Goal: Task Accomplishment & Management: Manage account settings

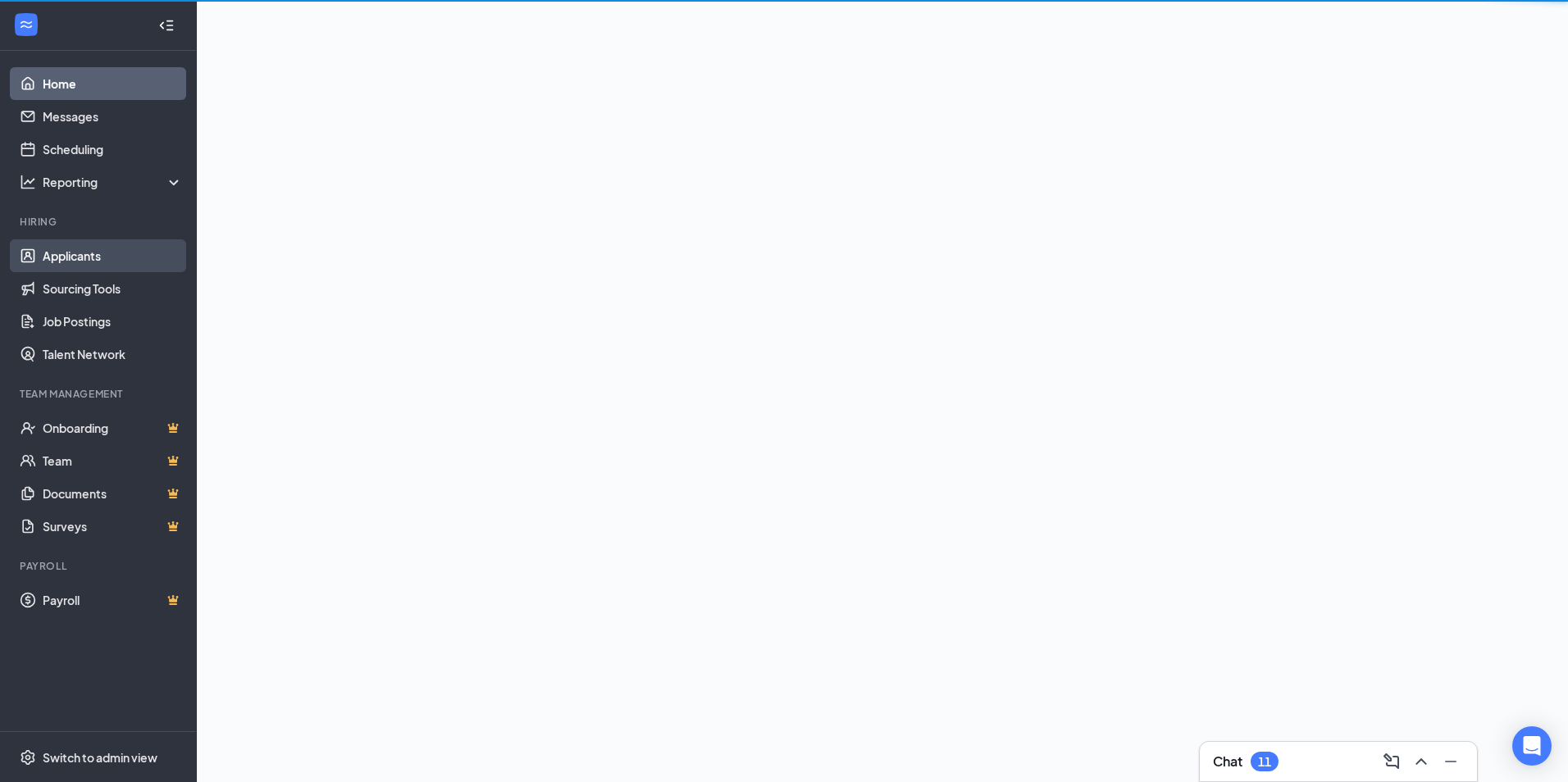
click at [119, 257] on link "Applicants" at bounding box center [113, 256] width 140 height 33
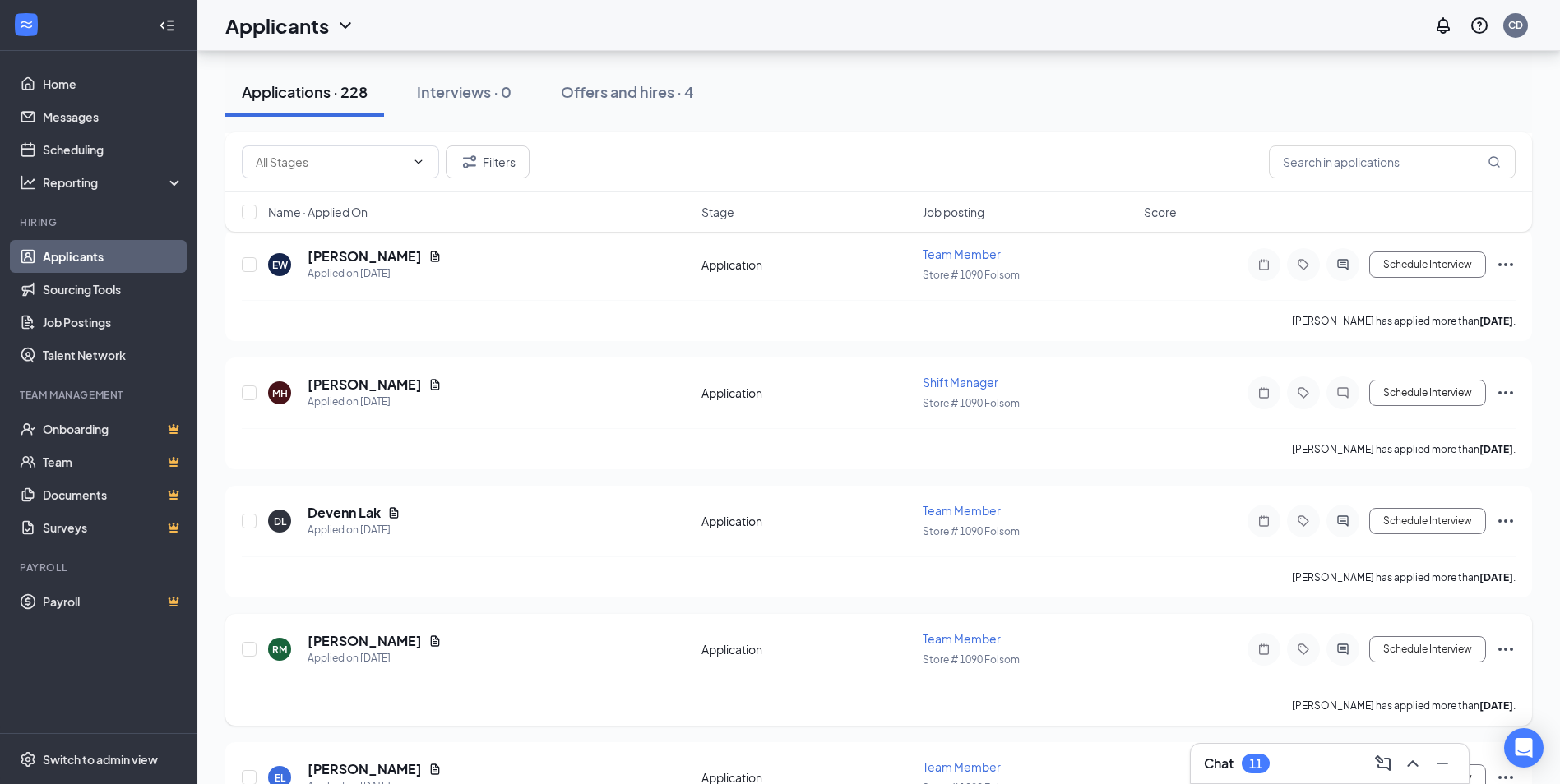
scroll to position [5920, 0]
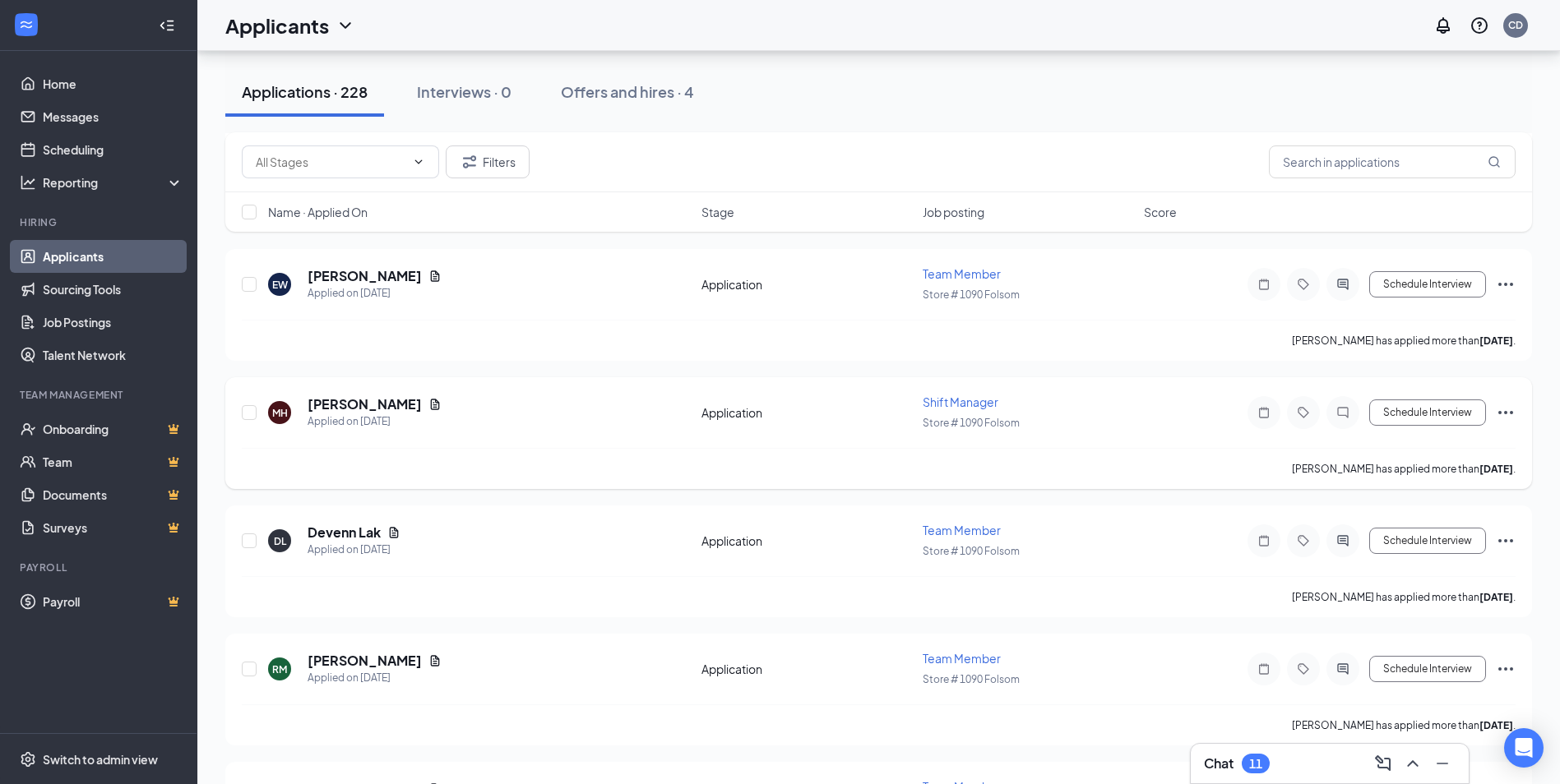
click at [974, 401] on span "Shift Manager" at bounding box center [960, 402] width 75 height 14
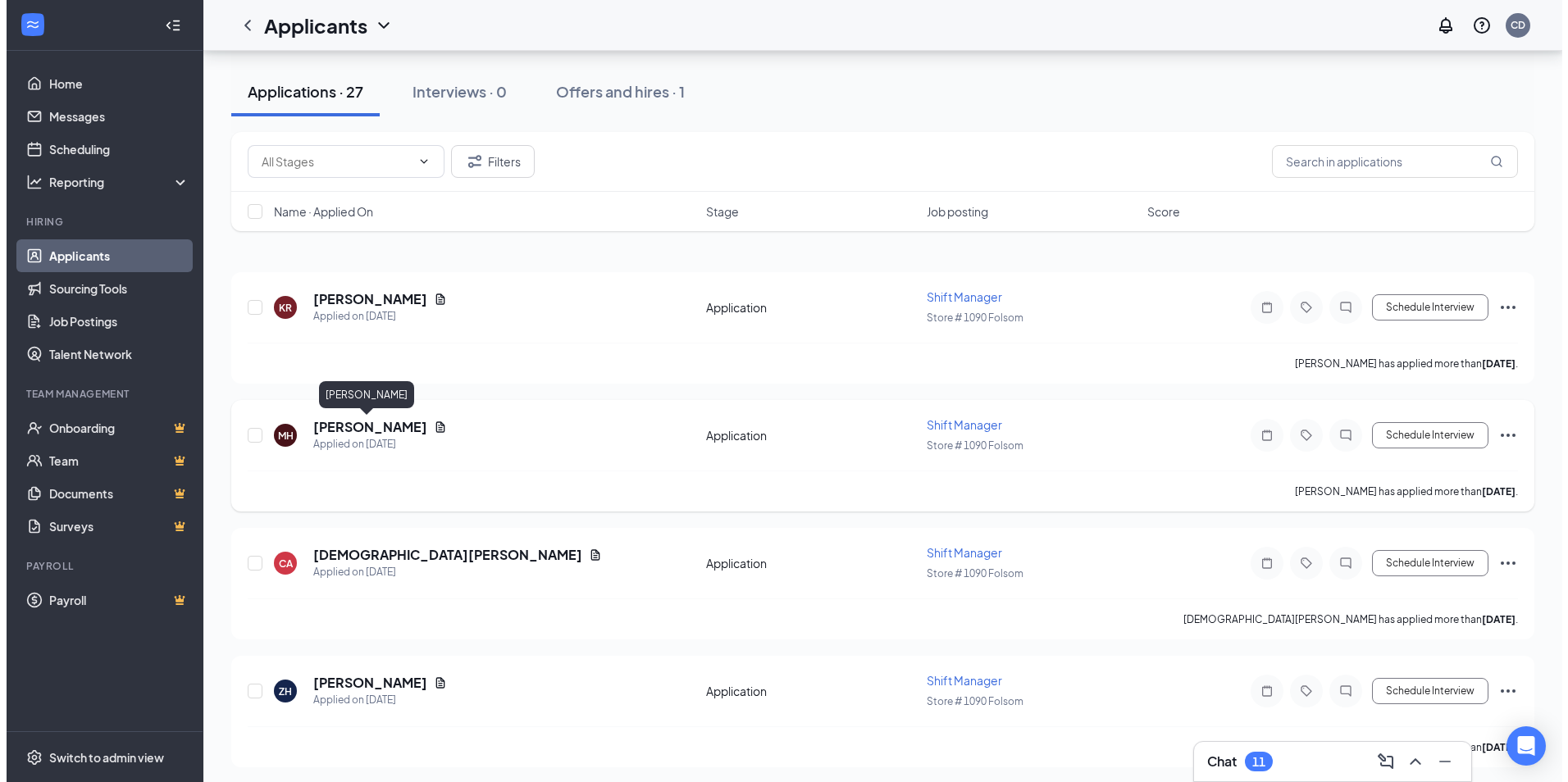
scroll to position [246, 0]
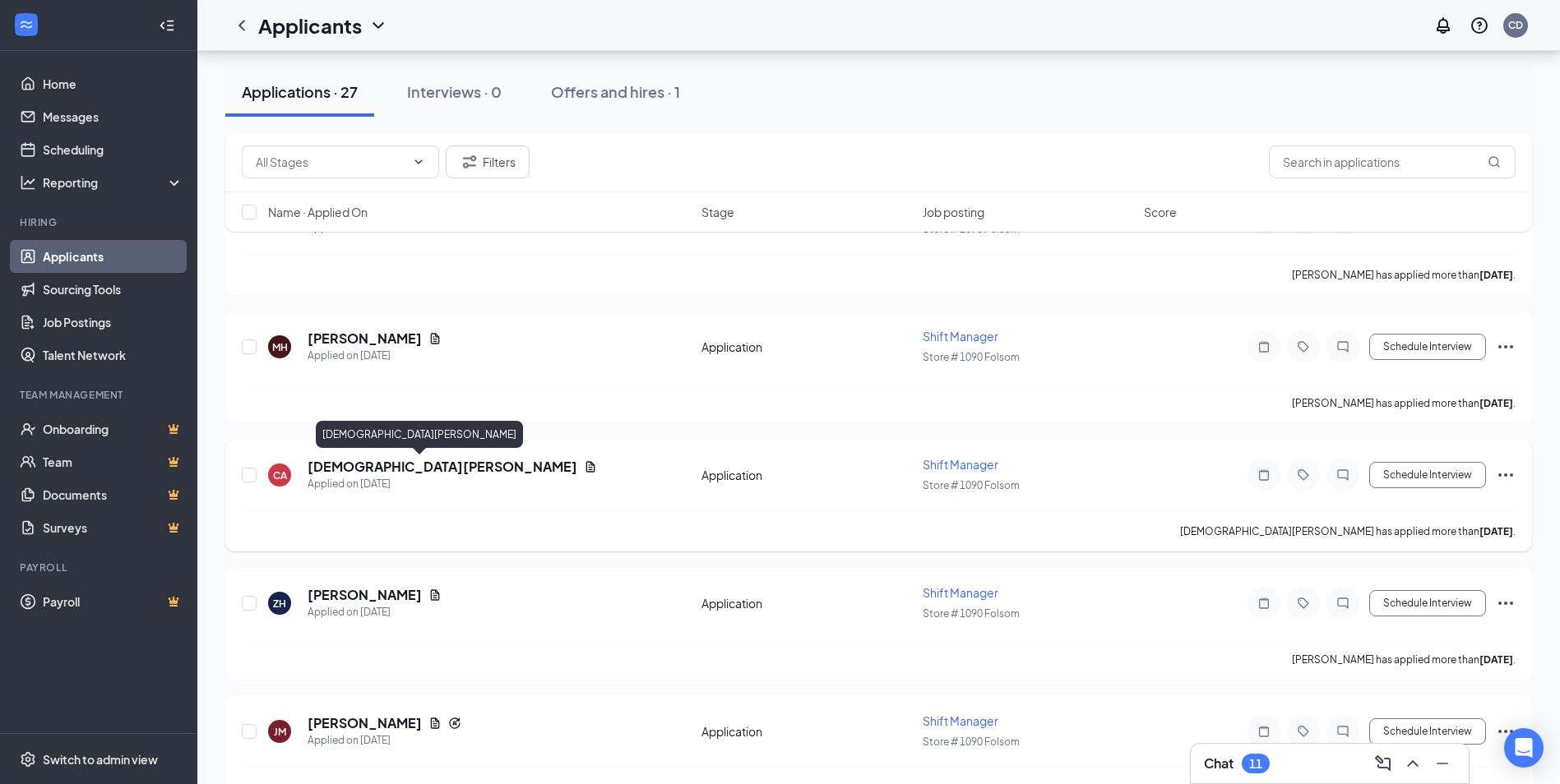
click at [356, 461] on h5 "[DEMOGRAPHIC_DATA][PERSON_NAME]" at bounding box center [442, 467] width 270 height 18
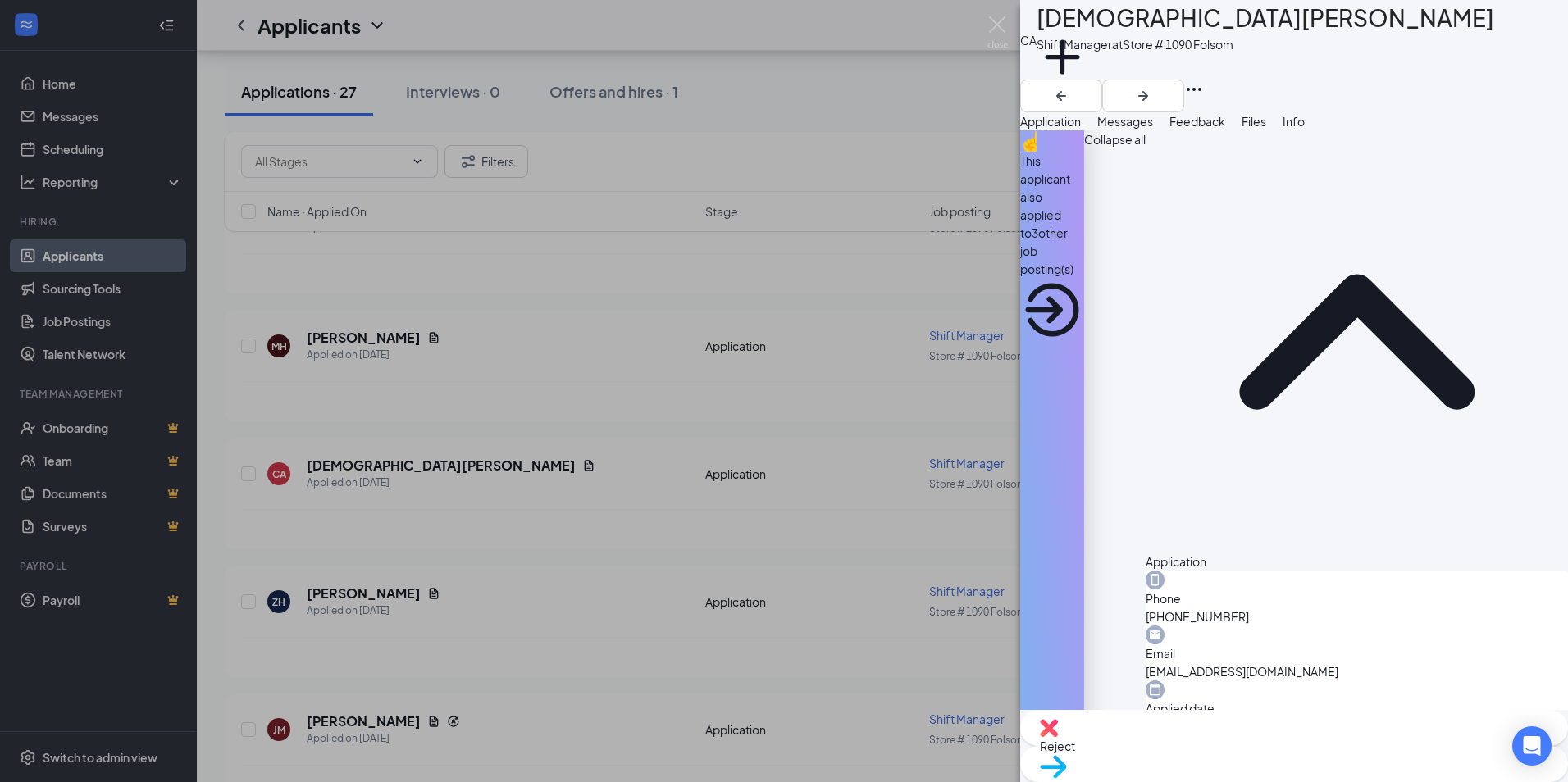
click at [1153, 129] on span "Messages" at bounding box center [1124, 121] width 55 height 14
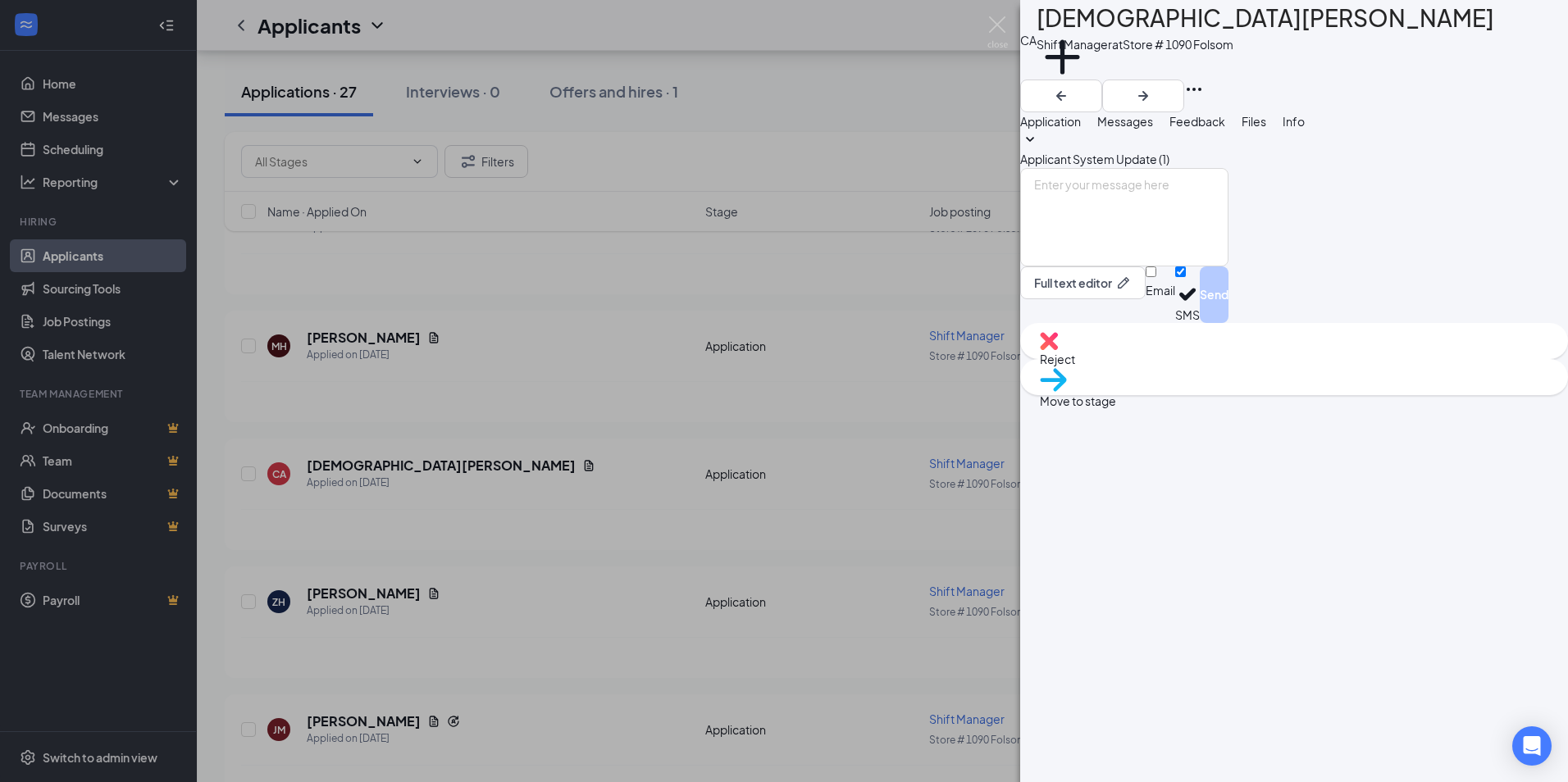
click at [872, 353] on div "CA [DEMOGRAPHIC_DATA][PERSON_NAME] Shift Manager at Store # 1090 Folsom Add a t…" at bounding box center [784, 391] width 1568 height 782
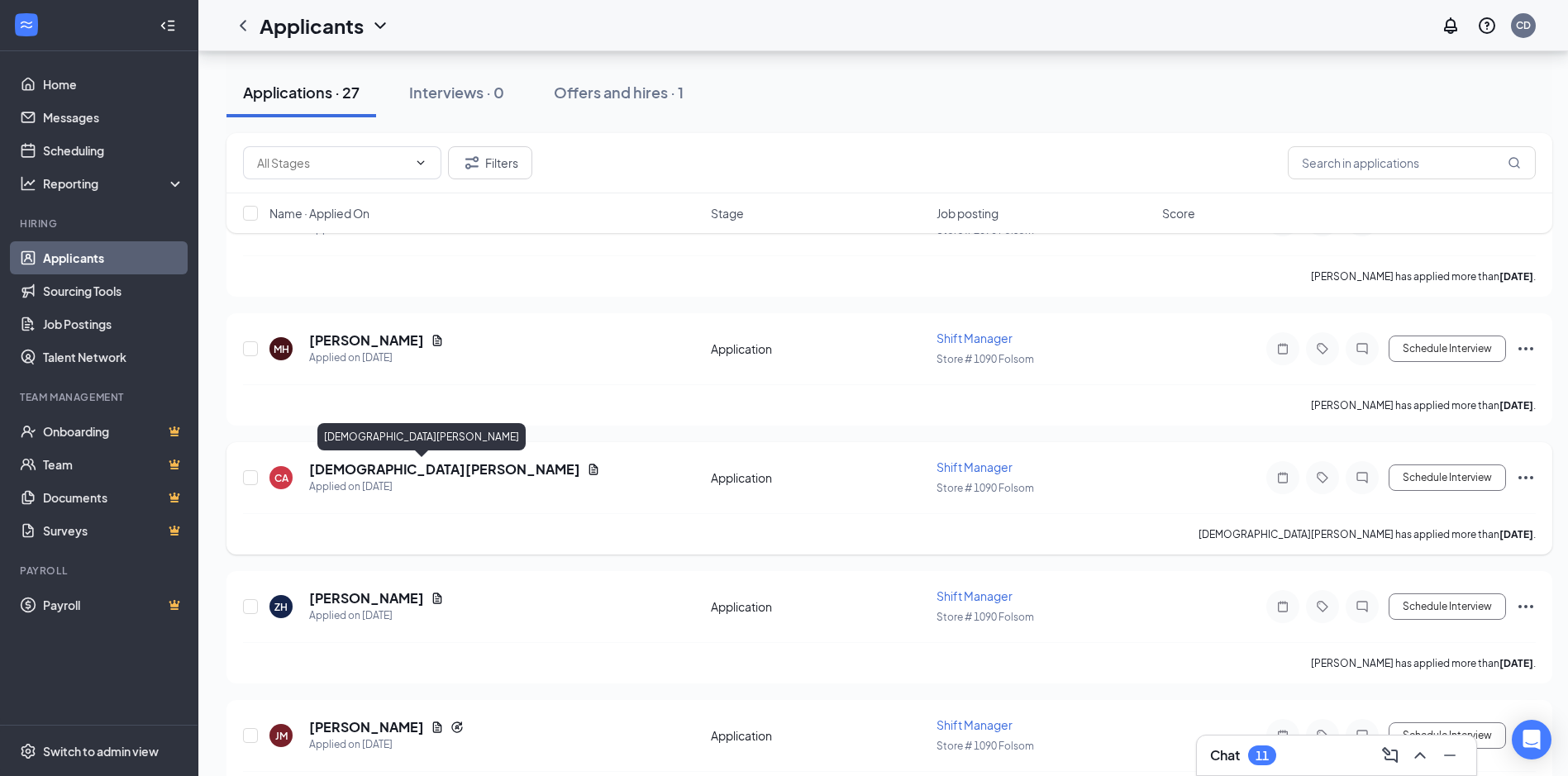
click at [359, 475] on h5 "[DEMOGRAPHIC_DATA][PERSON_NAME]" at bounding box center [445, 470] width 271 height 18
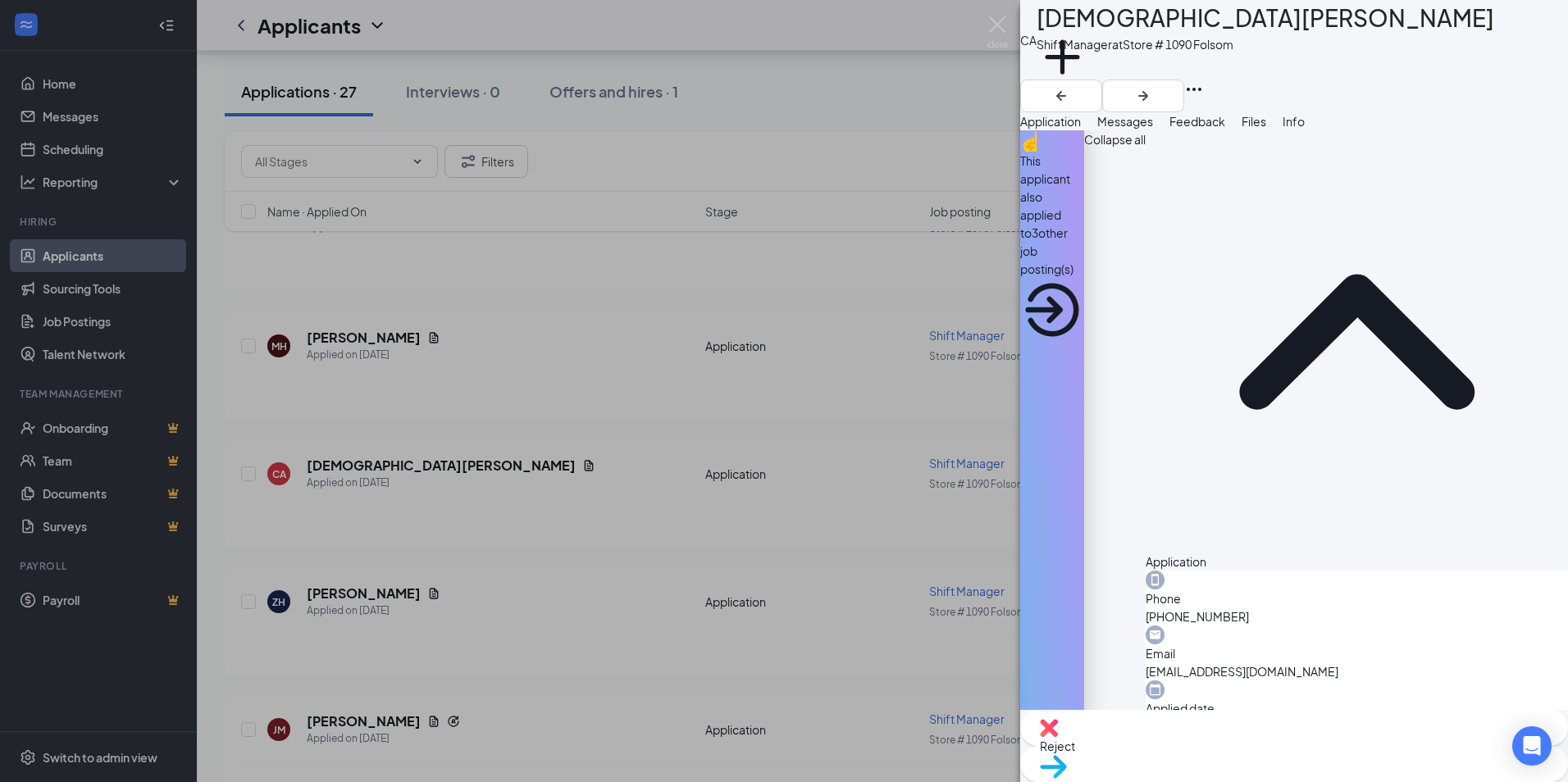
click at [1266, 128] on div "Files" at bounding box center [1253, 122] width 24 height 18
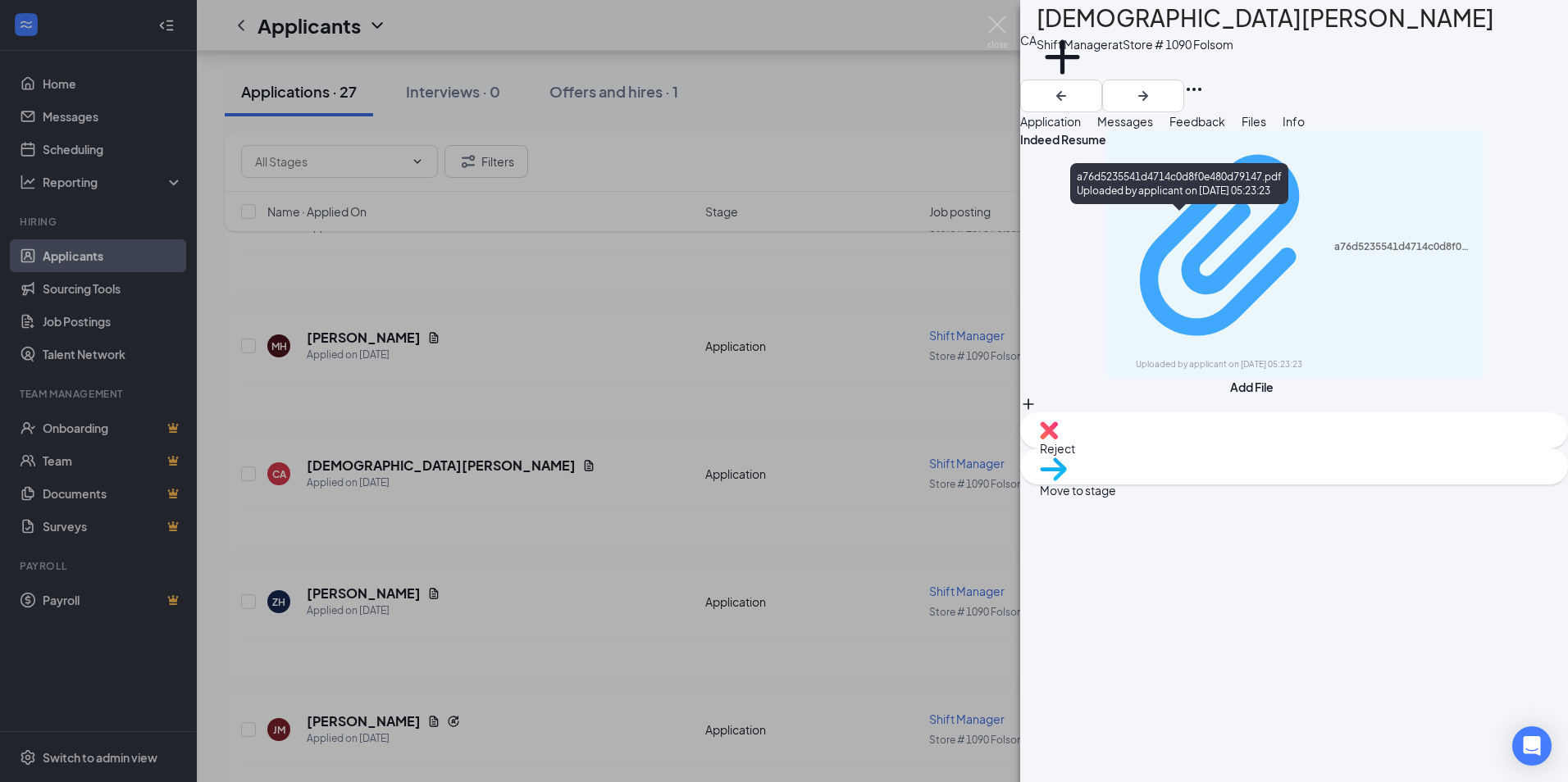
click at [1280, 359] on div "Uploaded by applicant on [DATE] 05:23:23" at bounding box center [1259, 365] width 246 height 13
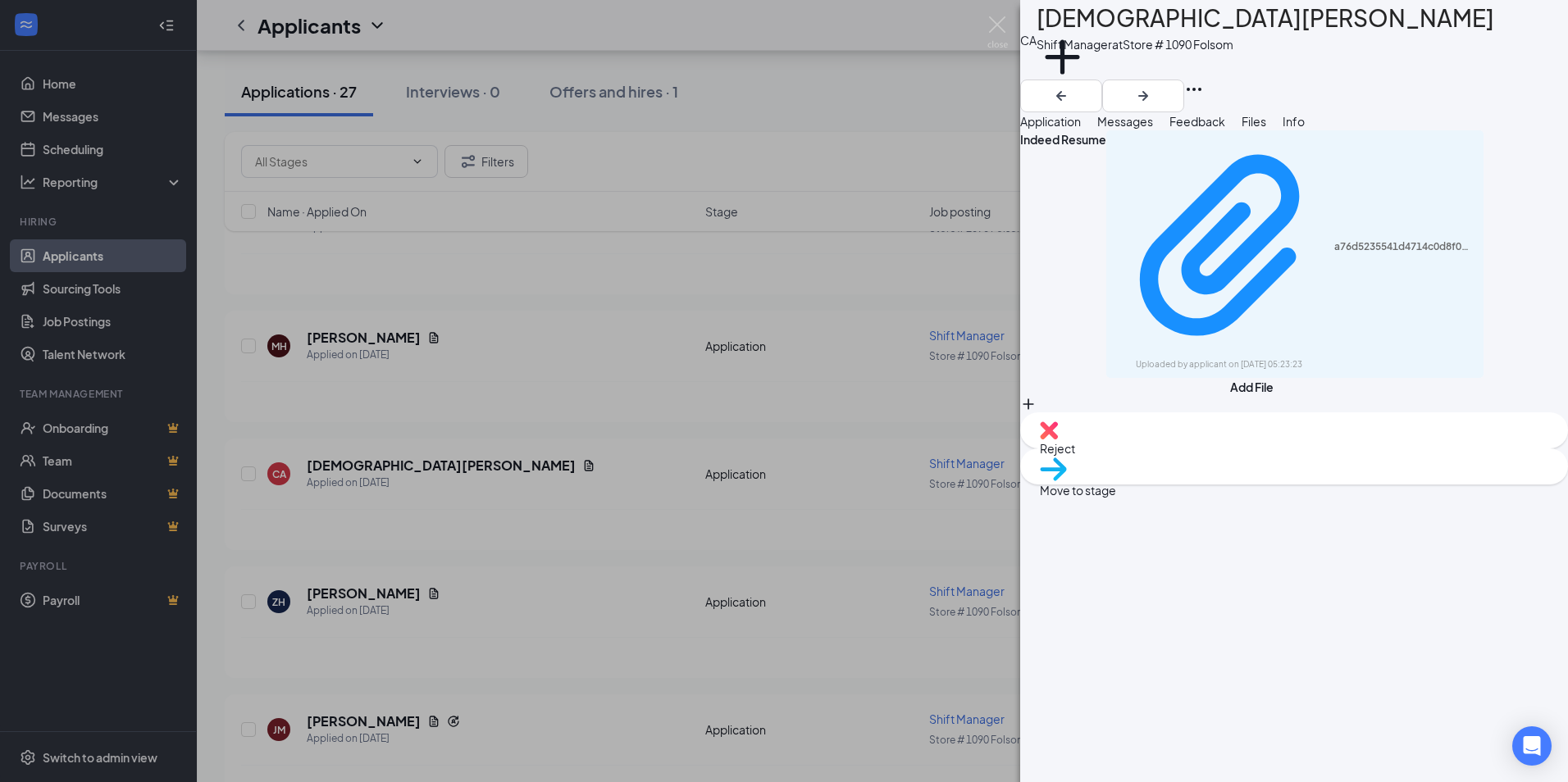
click at [1075, 456] on span "Reject" at bounding box center [1056, 448] width 35 height 14
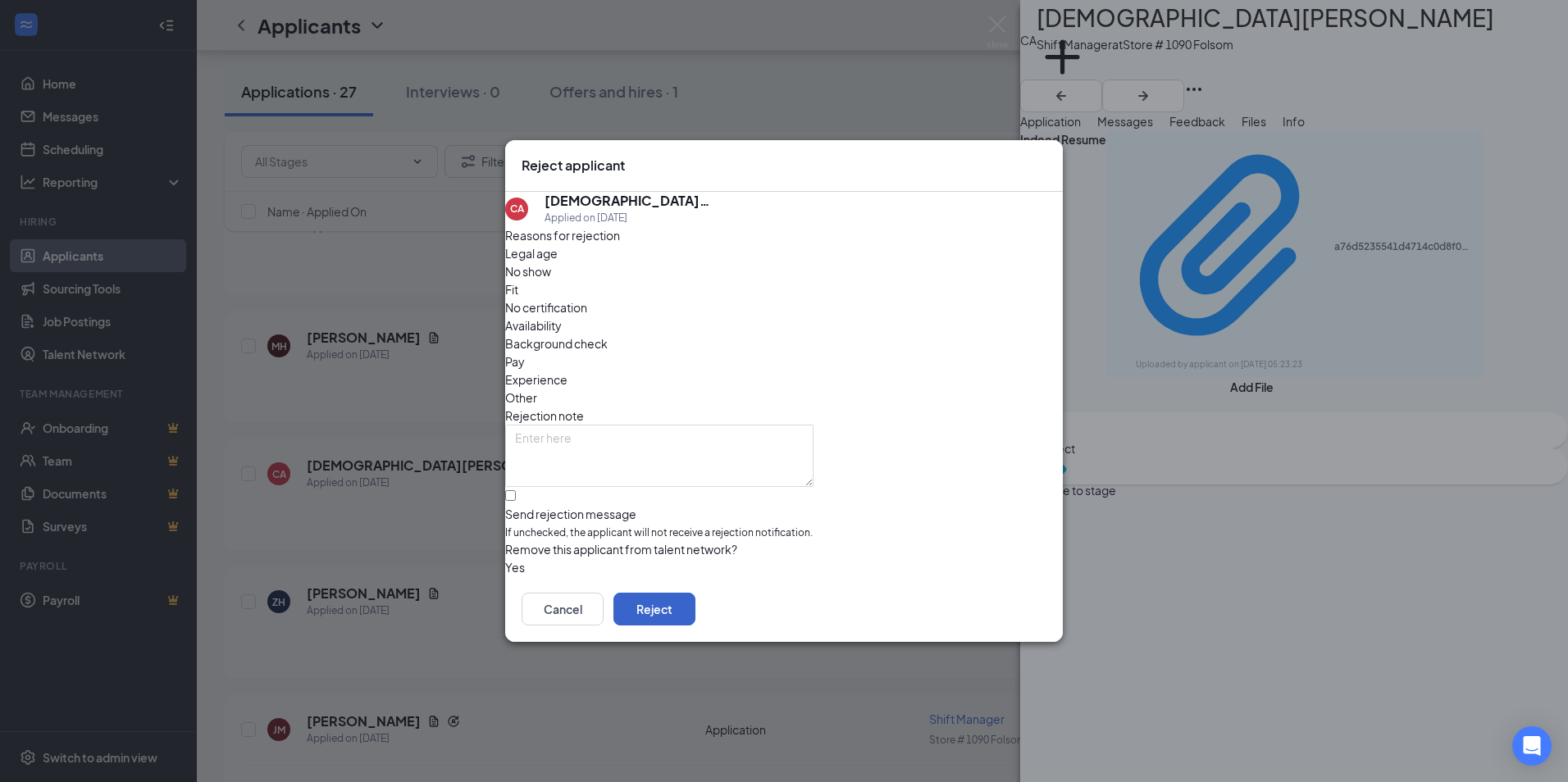
click at [695, 600] on button "Reject" at bounding box center [655, 609] width 82 height 33
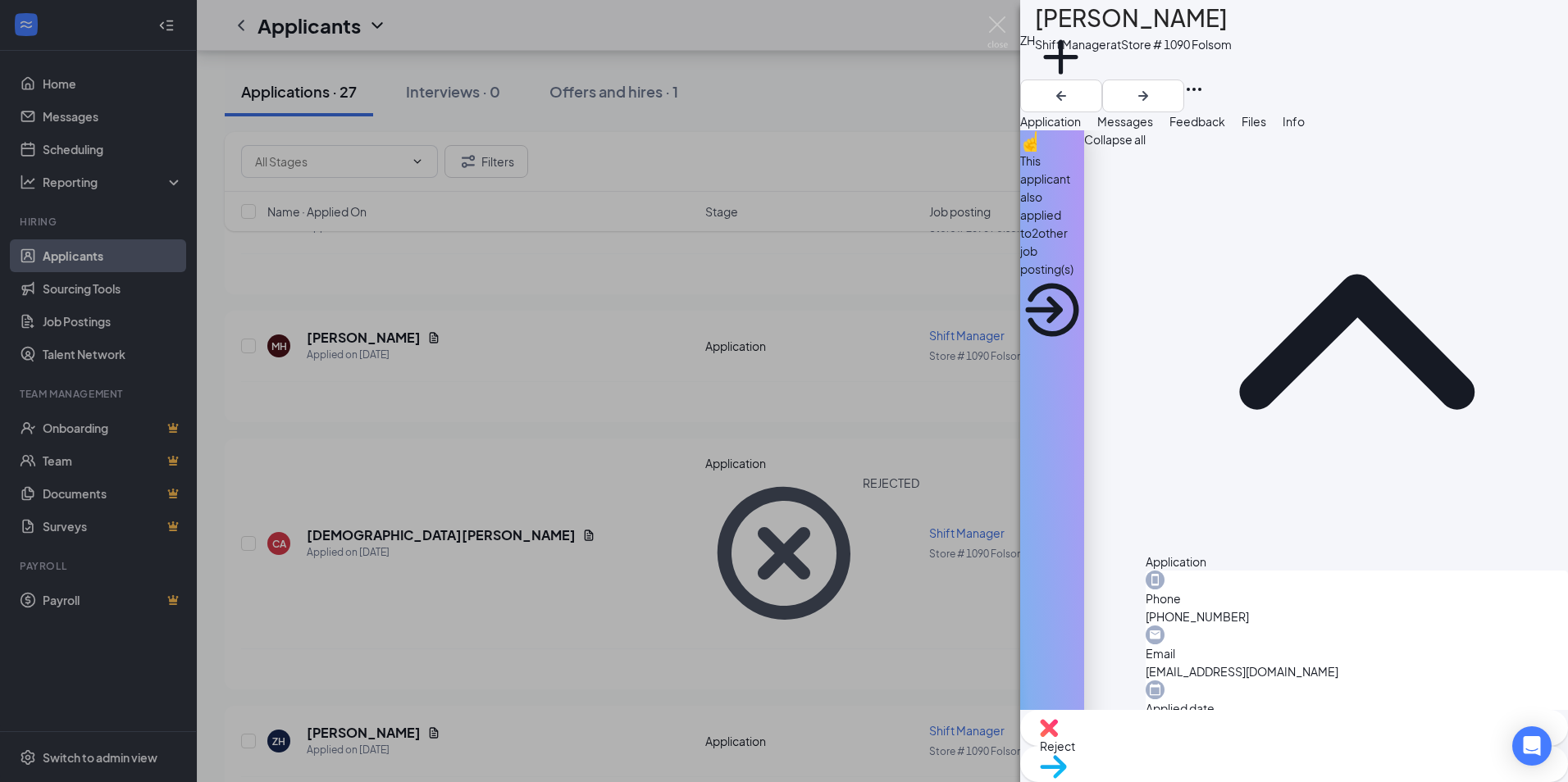
click at [1266, 122] on button "Files" at bounding box center [1253, 122] width 24 height 18
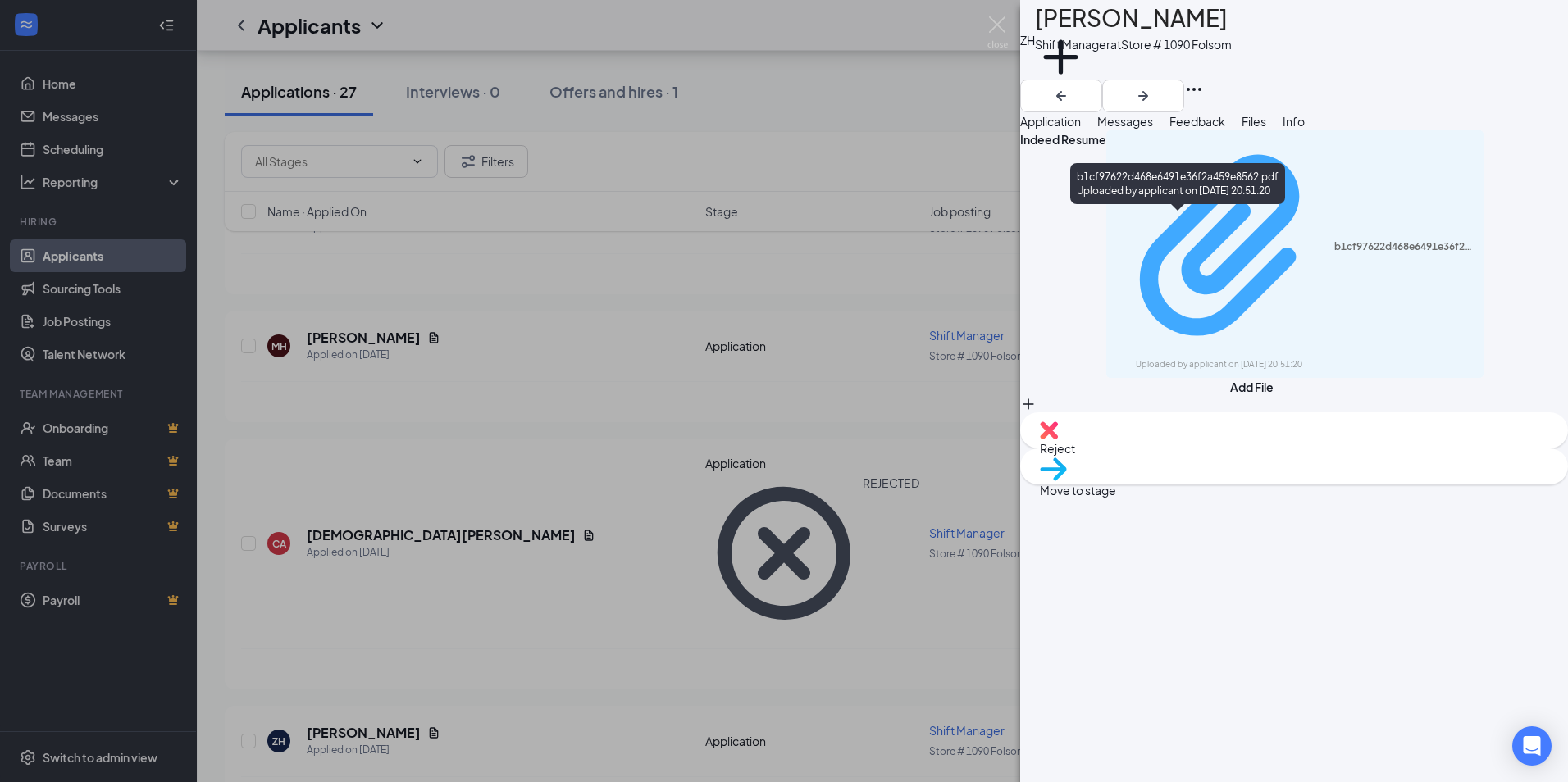
click at [1284, 227] on div "b1cf97622d468e6491e36f2a459e8562.pdf Uploaded by applicant on [DATE] 20:51:20" at bounding box center [1295, 254] width 358 height 233
